Goal: Information Seeking & Learning: Compare options

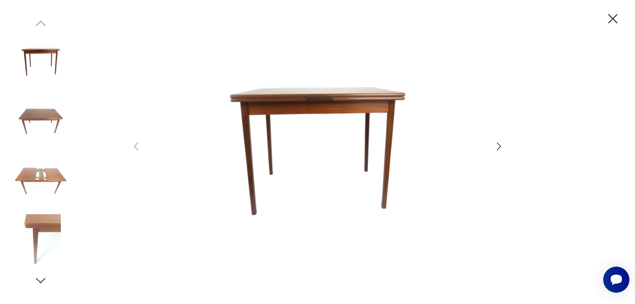
click at [499, 149] on icon "button" at bounding box center [498, 146] width 11 height 11
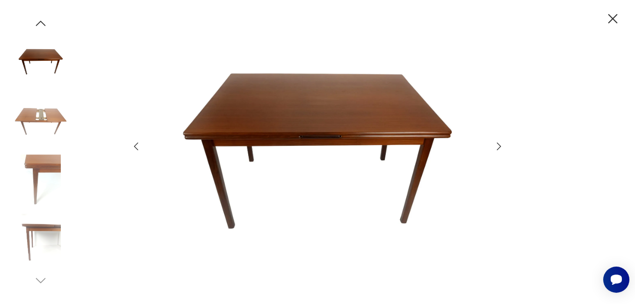
click at [499, 149] on icon "button" at bounding box center [498, 146] width 11 height 11
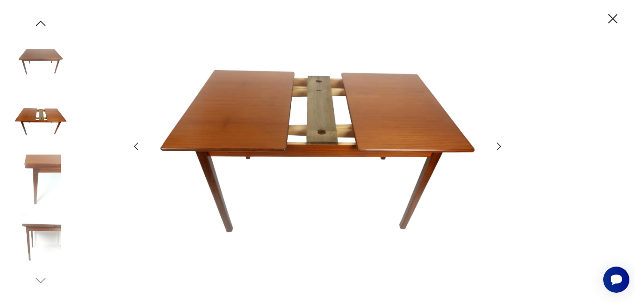
click at [499, 149] on icon "button" at bounding box center [498, 146] width 11 height 11
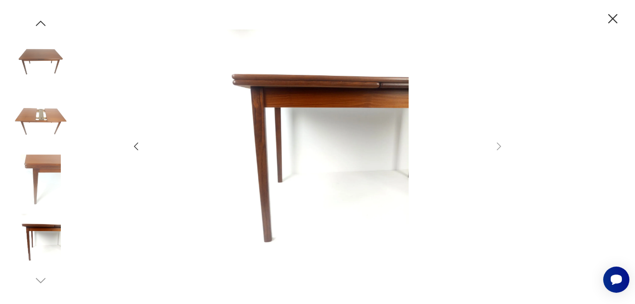
click at [614, 14] on icon "button" at bounding box center [613, 19] width 16 height 16
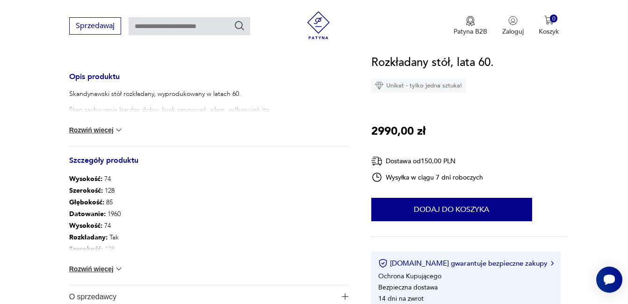
scroll to position [374, 0]
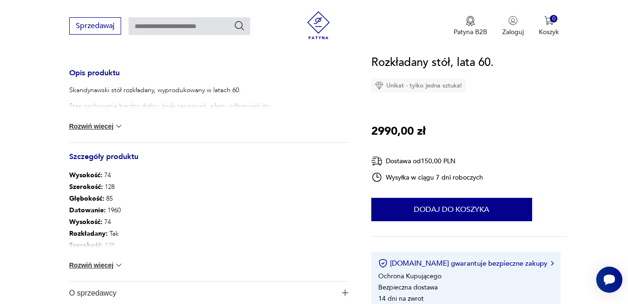
click at [115, 267] on img at bounding box center [118, 264] width 9 height 9
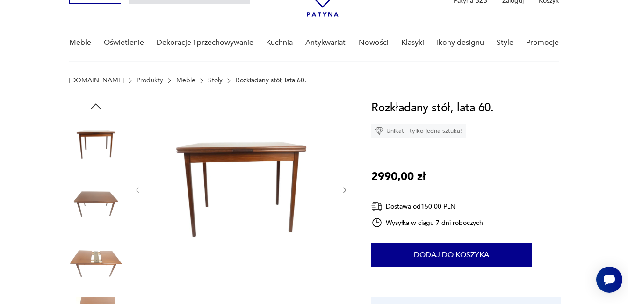
scroll to position [47, 0]
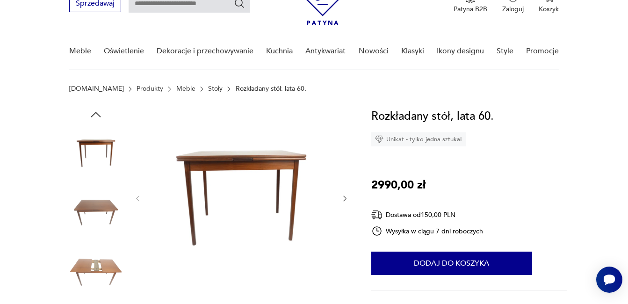
click at [208, 89] on link "Stoły" at bounding box center [215, 88] width 14 height 7
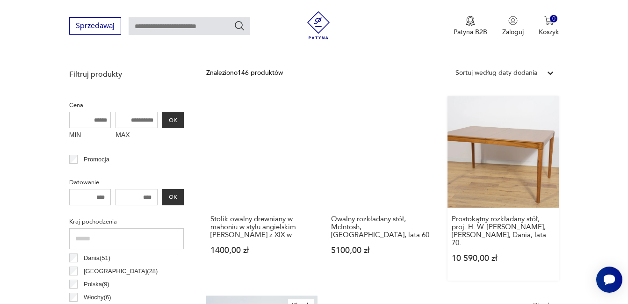
scroll to position [341, 0]
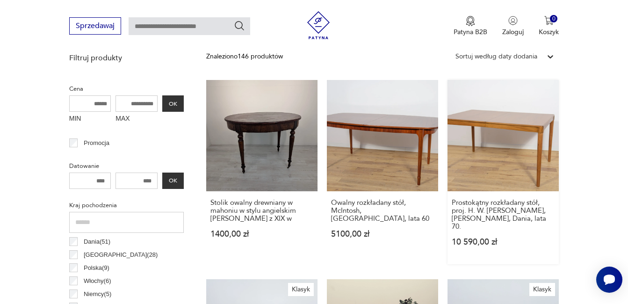
click at [537, 127] on link "Prostokątny rozkładany stół, proj. H. W. [PERSON_NAME], [PERSON_NAME], Dania, l…" at bounding box center [502, 172] width 111 height 184
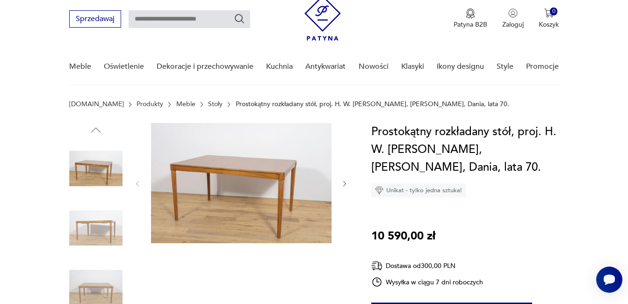
scroll to position [47, 0]
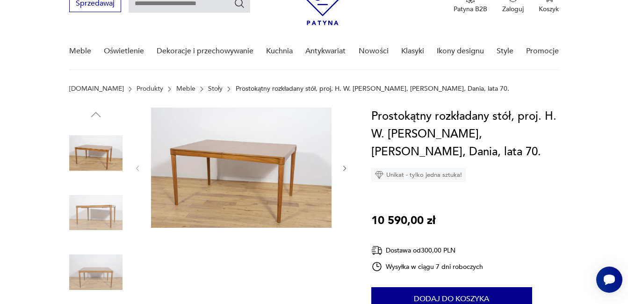
click at [111, 212] on img at bounding box center [95, 212] width 53 height 53
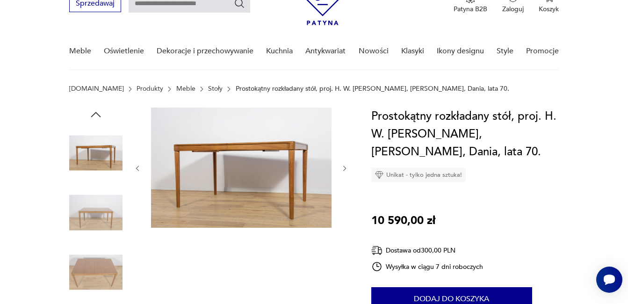
click at [105, 261] on img at bounding box center [95, 271] width 53 height 53
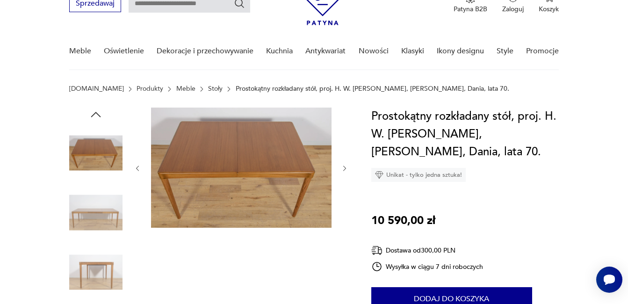
click at [346, 168] on icon "button" at bounding box center [345, 169] width 8 height 8
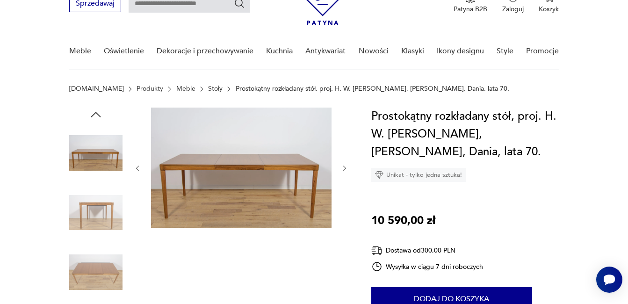
click at [346, 168] on icon "button" at bounding box center [345, 169] width 8 height 8
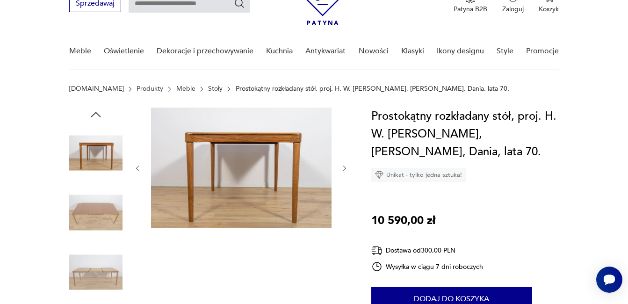
click at [345, 168] on icon "button" at bounding box center [345, 169] width 8 height 8
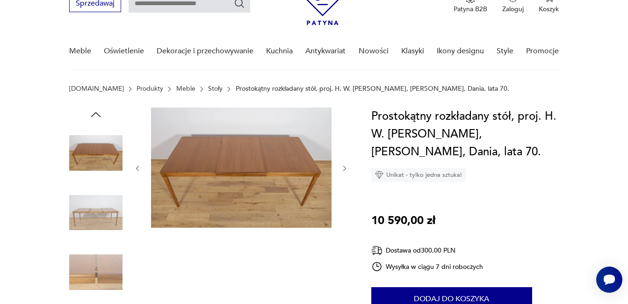
click at [345, 170] on icon "button" at bounding box center [345, 169] width 8 height 8
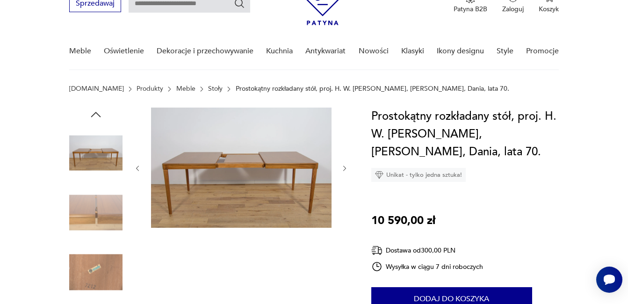
click at [345, 170] on icon "button" at bounding box center [345, 169] width 8 height 8
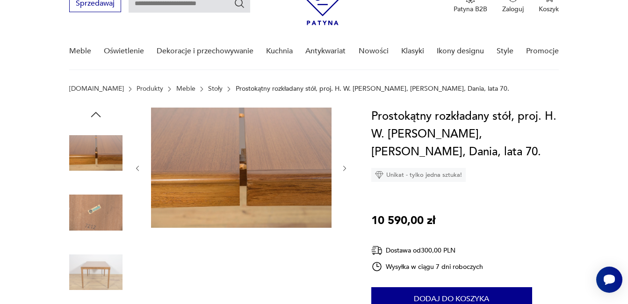
click at [345, 170] on icon "button" at bounding box center [345, 169] width 8 height 8
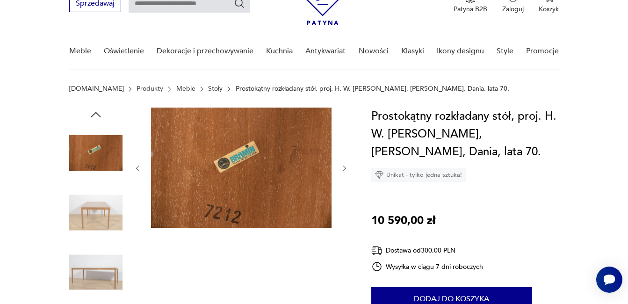
click at [346, 170] on icon "button" at bounding box center [345, 169] width 8 height 8
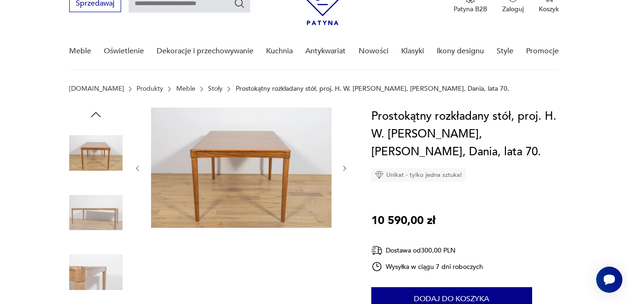
click at [346, 170] on icon "button" at bounding box center [345, 169] width 8 height 8
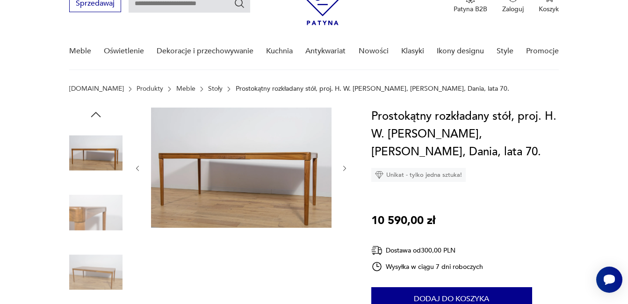
click at [346, 169] on icon "button" at bounding box center [345, 169] width 8 height 8
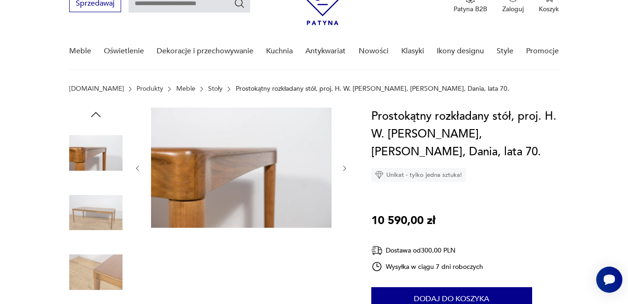
click at [343, 170] on icon "button" at bounding box center [345, 169] width 8 height 8
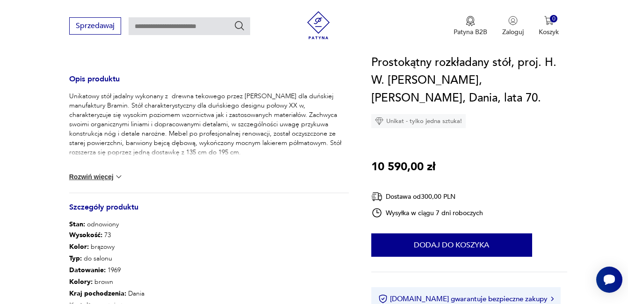
scroll to position [421, 0]
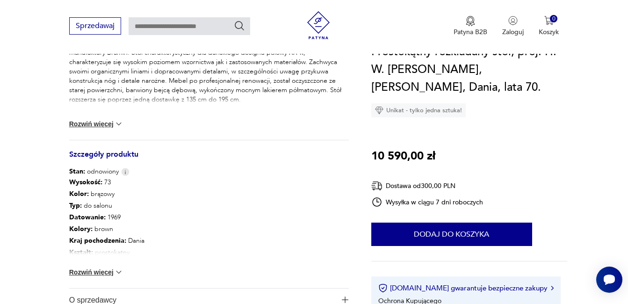
click at [94, 273] on button "Rozwiń więcej" at bounding box center [96, 271] width 54 height 9
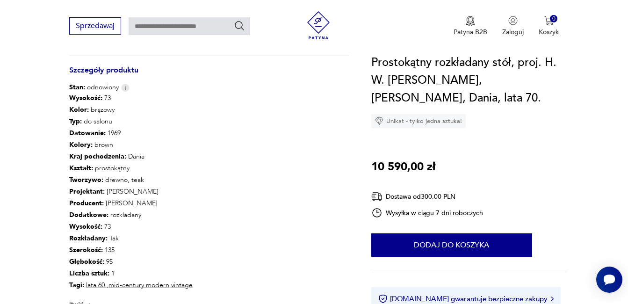
scroll to position [514, 0]
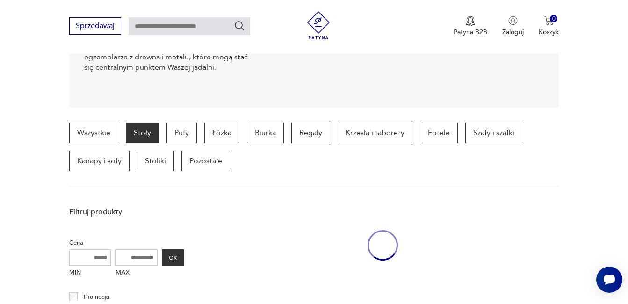
scroll to position [514, 0]
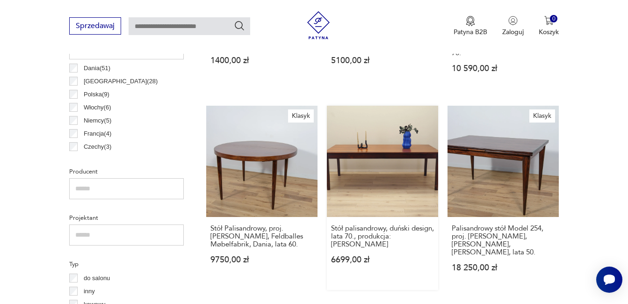
click at [385, 158] on link "Stół palisandrowy, duński design, lata 70., produkcja: [PERSON_NAME] 6699,00 zł" at bounding box center [382, 198] width 111 height 184
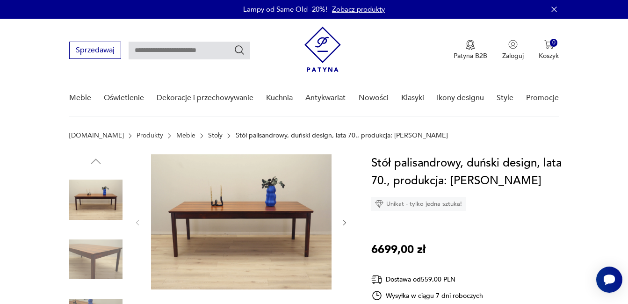
click at [346, 221] on icon "button" at bounding box center [345, 223] width 8 height 8
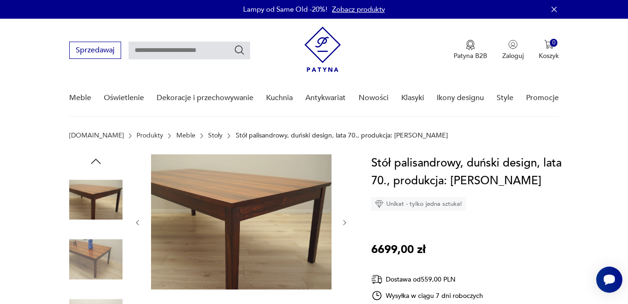
click at [346, 221] on icon "button" at bounding box center [345, 223] width 8 height 8
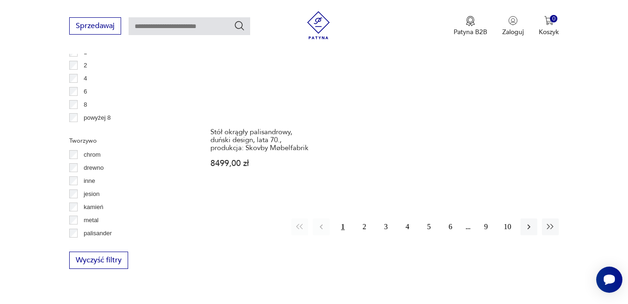
scroll to position [1397, 0]
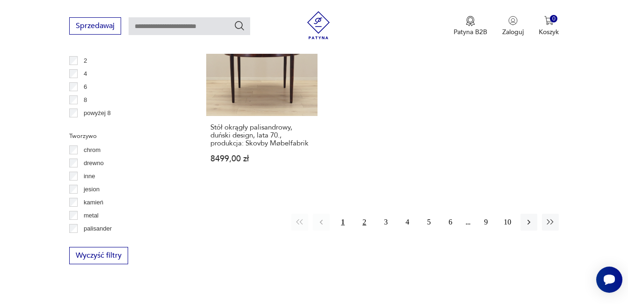
click at [368, 214] on button "2" at bounding box center [364, 222] width 17 height 17
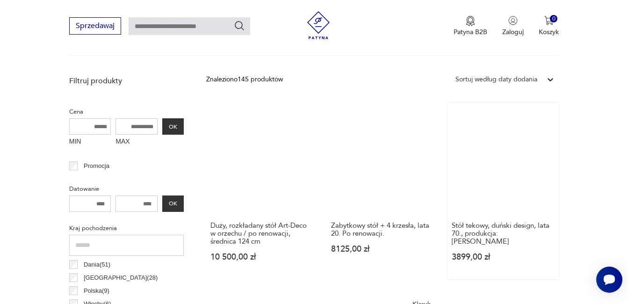
scroll to position [342, 0]
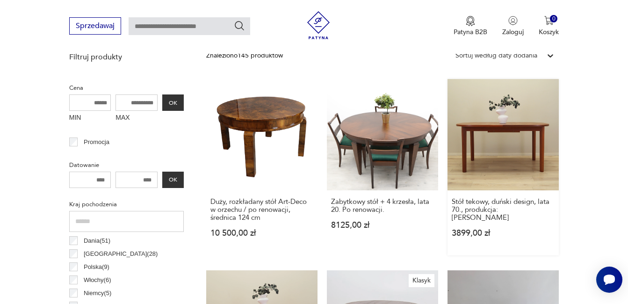
click at [506, 134] on link "Stół tekowy, duński design, lata 70., produkcja: [PERSON_NAME] 3899,00 zł" at bounding box center [502, 167] width 111 height 176
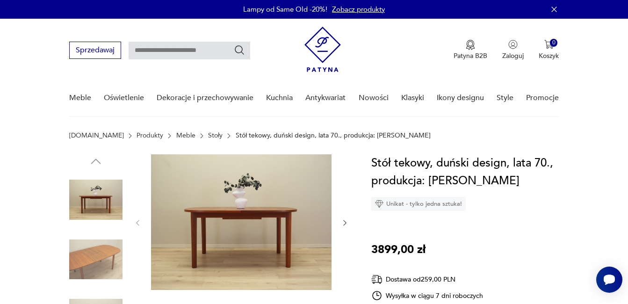
click at [109, 257] on img at bounding box center [95, 259] width 53 height 53
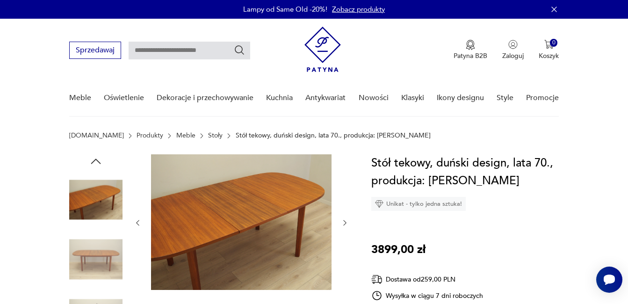
click at [345, 221] on icon "button" at bounding box center [345, 223] width 8 height 8
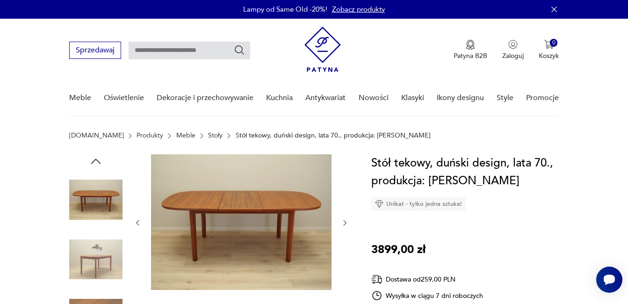
click at [343, 221] on icon "button" at bounding box center [345, 223] width 8 height 8
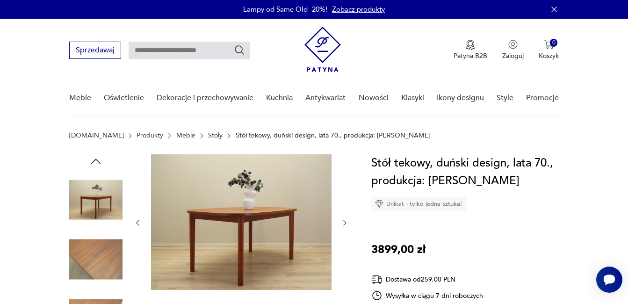
click at [343, 221] on icon "button" at bounding box center [345, 223] width 8 height 8
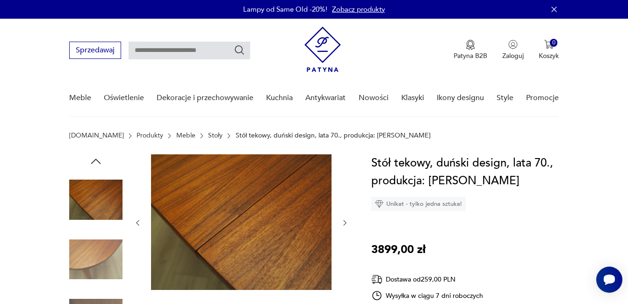
click at [343, 221] on icon "button" at bounding box center [345, 223] width 8 height 8
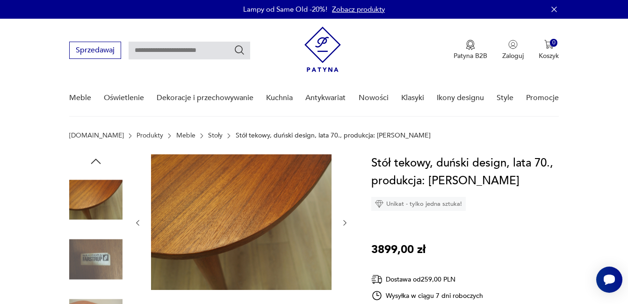
click at [343, 221] on icon "button" at bounding box center [345, 223] width 8 height 8
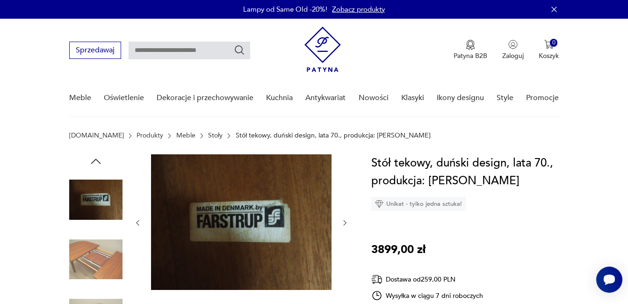
click at [343, 221] on icon "button" at bounding box center [345, 223] width 8 height 8
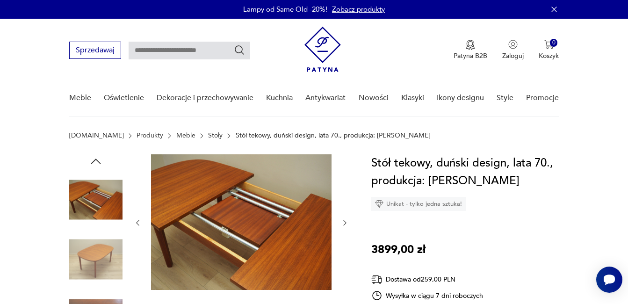
click at [343, 221] on icon "button" at bounding box center [345, 223] width 8 height 8
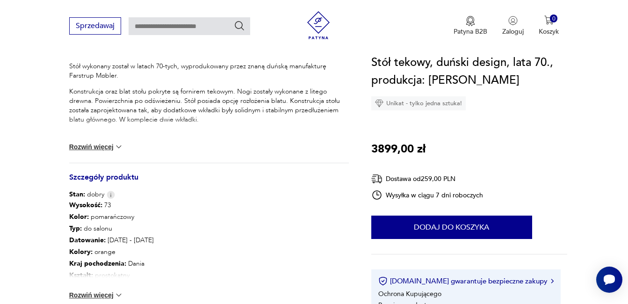
scroll to position [421, 0]
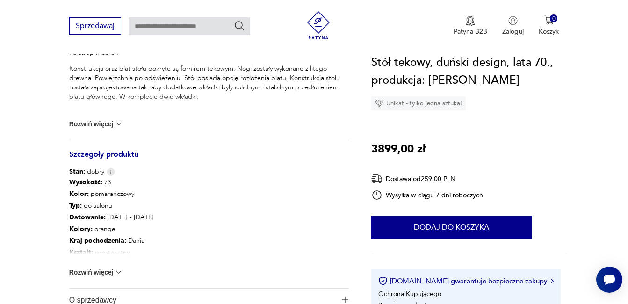
click at [100, 270] on button "Rozwiń więcej" at bounding box center [96, 271] width 54 height 9
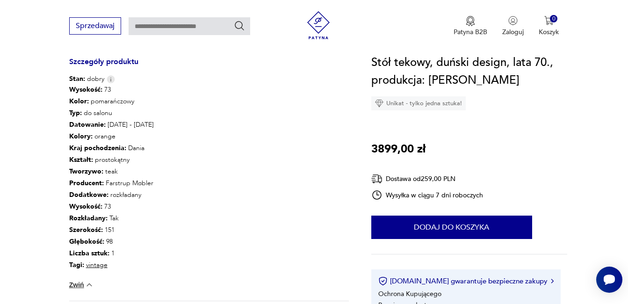
scroll to position [514, 0]
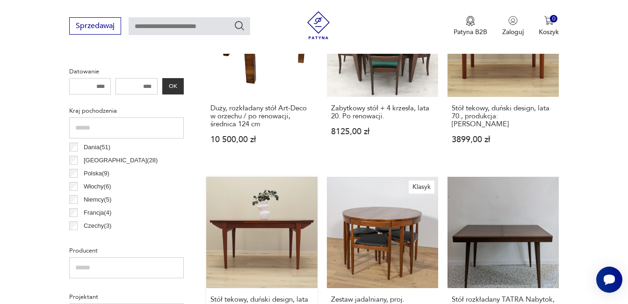
scroll to position [482, 0]
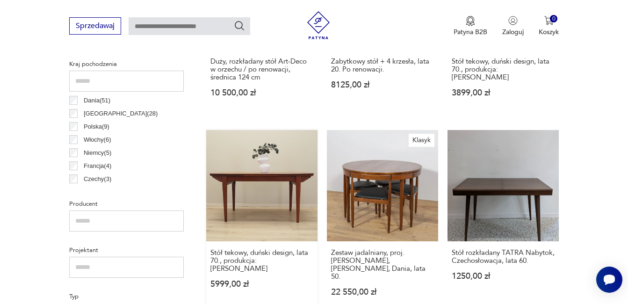
click at [262, 179] on link "Stół tekowy, duński design, lata 70., produkcja: [PERSON_NAME] 5999,00 zł" at bounding box center [261, 222] width 111 height 184
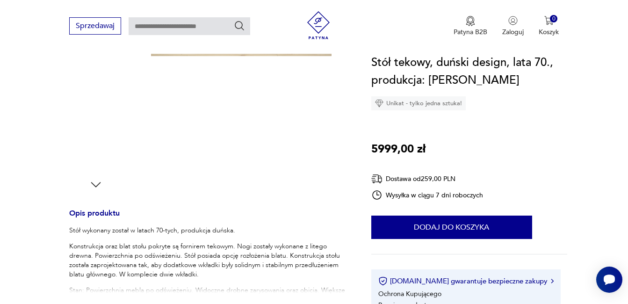
scroll to position [281, 0]
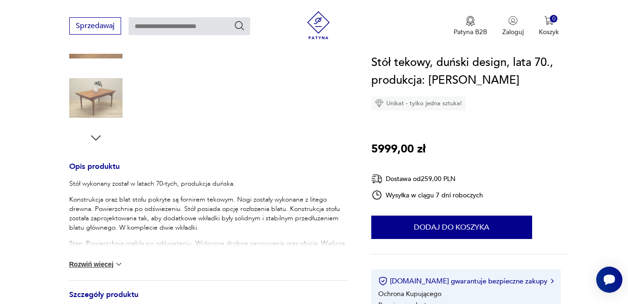
click at [94, 267] on button "Rozwiń więcej" at bounding box center [96, 263] width 54 height 9
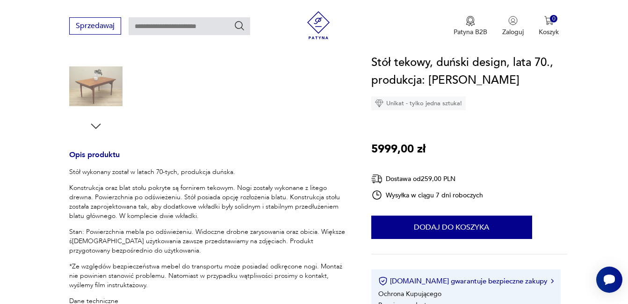
scroll to position [327, 0]
